Goal: Task Accomplishment & Management: Use online tool/utility

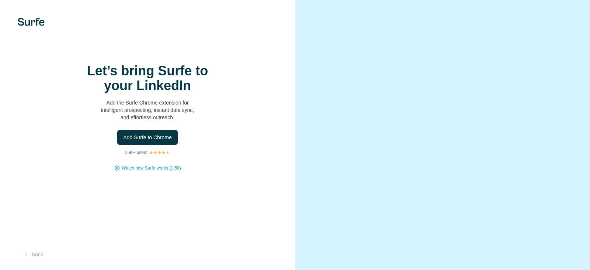
click at [147, 141] on span "Add Surfe to Chrome" at bounding box center [147, 137] width 49 height 7
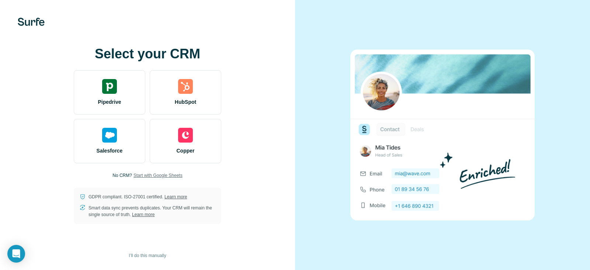
click at [164, 175] on span "Start with Google Sheets" at bounding box center [158, 175] width 49 height 7
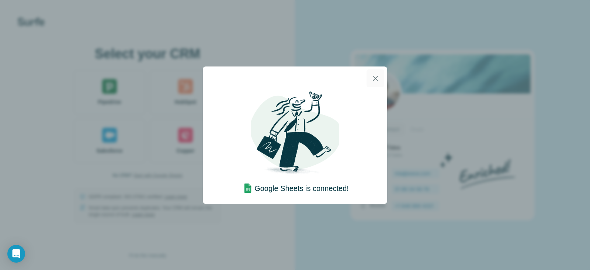
click at [376, 77] on icon "button" at bounding box center [375, 78] width 5 height 5
click at [376, 79] on icon "button" at bounding box center [375, 78] width 9 height 9
